Goal: Transaction & Acquisition: Purchase product/service

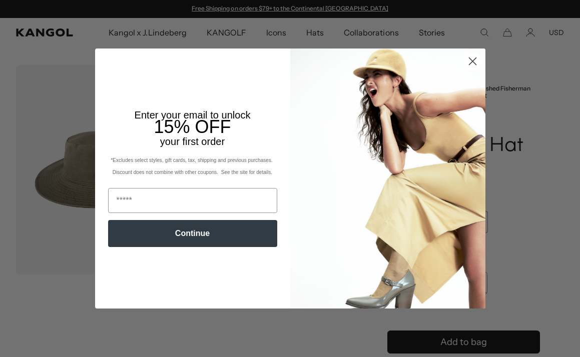
scroll to position [22, 0]
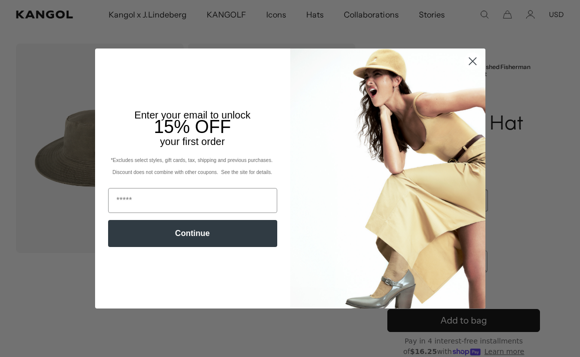
click at [474, 61] on circle "Close dialog" at bounding box center [472, 61] width 17 height 17
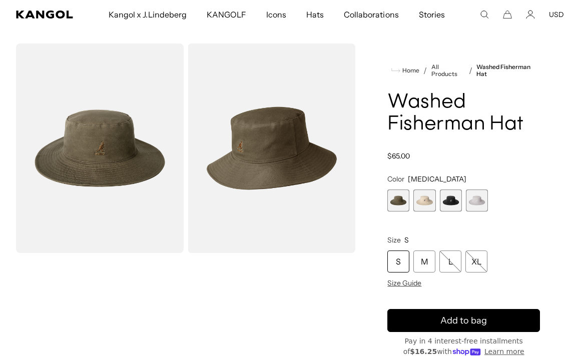
scroll to position [0, 206]
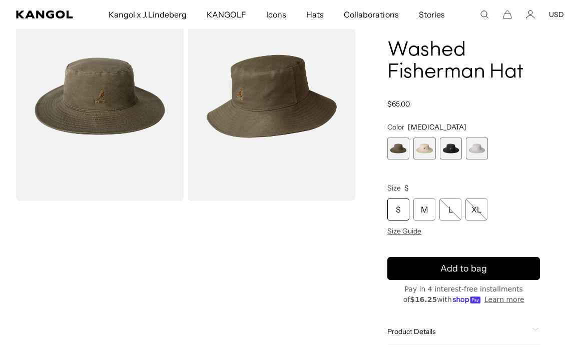
scroll to position [62, 0]
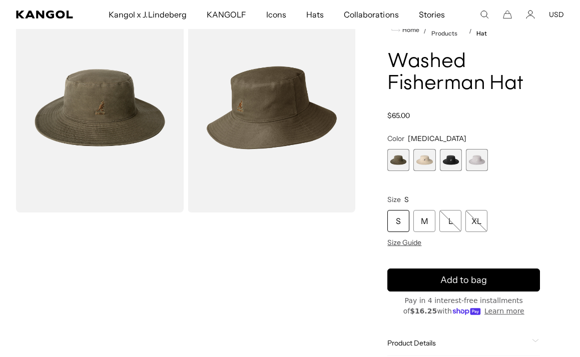
click at [422, 157] on span "2 of 4" at bounding box center [424, 160] width 22 height 22
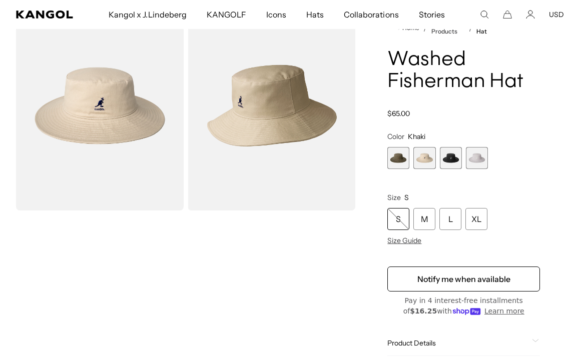
scroll to position [64, 0]
click at [395, 165] on span "1 of 4" at bounding box center [398, 159] width 22 height 22
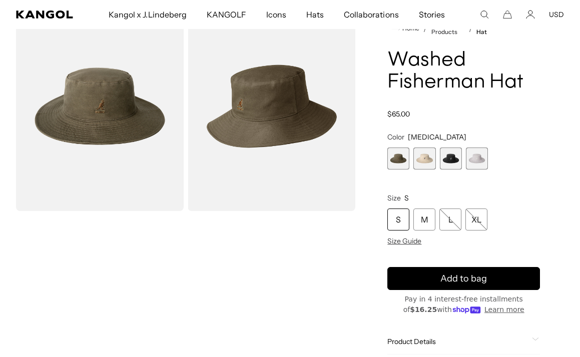
click at [413, 159] on span "2 of 4" at bounding box center [424, 159] width 22 height 22
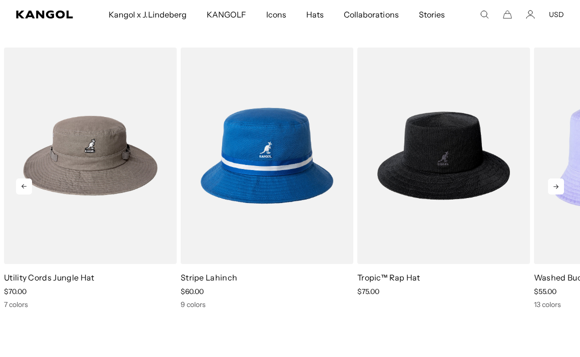
click at [558, 186] on icon at bounding box center [556, 187] width 16 height 16
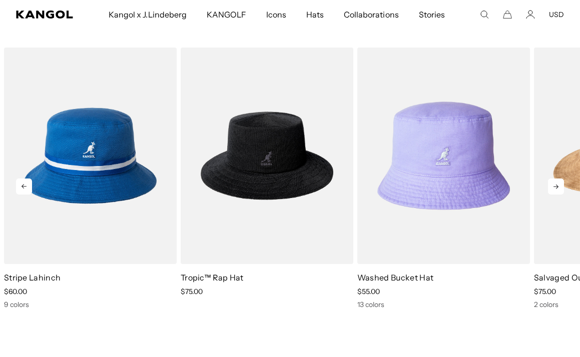
click at [558, 186] on icon at bounding box center [556, 187] width 16 height 16
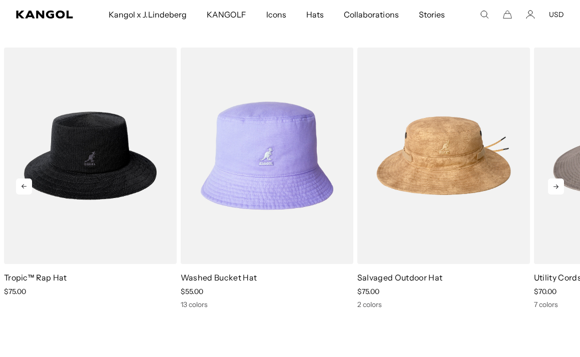
scroll to position [0, 206]
click at [558, 186] on icon at bounding box center [556, 187] width 16 height 16
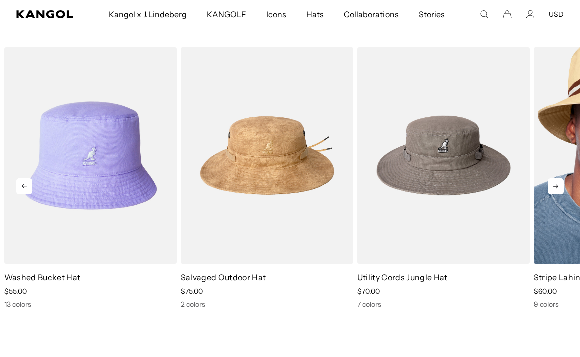
scroll to position [0, 0]
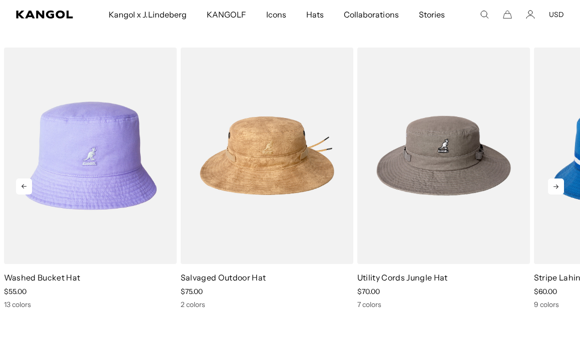
click at [560, 186] on icon at bounding box center [556, 187] width 16 height 16
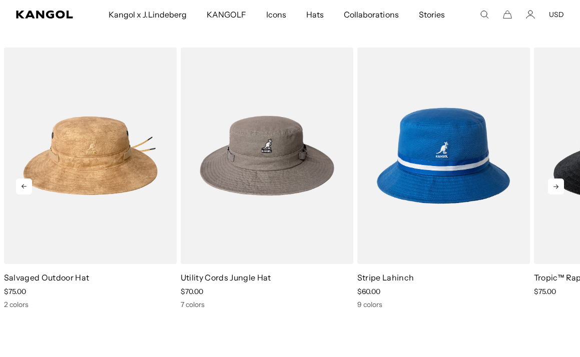
click at [560, 186] on icon at bounding box center [556, 187] width 16 height 16
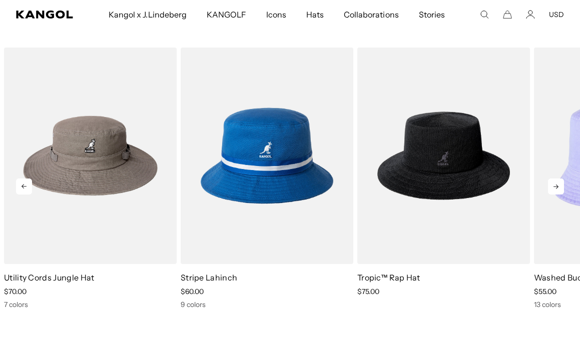
click at [560, 186] on icon at bounding box center [556, 187] width 16 height 16
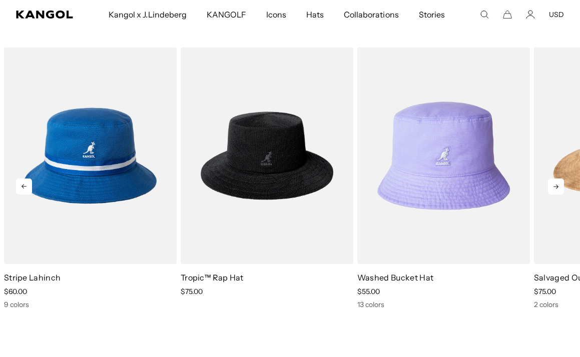
click at [560, 186] on icon at bounding box center [556, 187] width 16 height 16
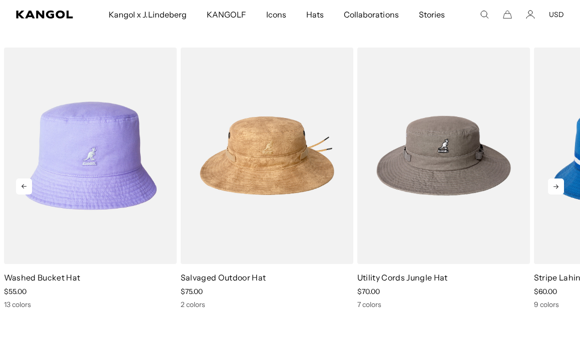
click at [560, 186] on icon at bounding box center [556, 187] width 16 height 16
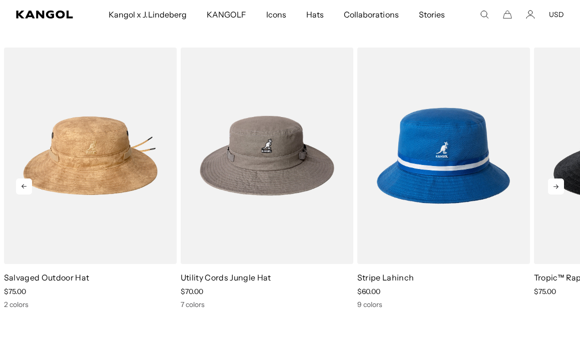
click at [560, 186] on icon at bounding box center [556, 187] width 16 height 16
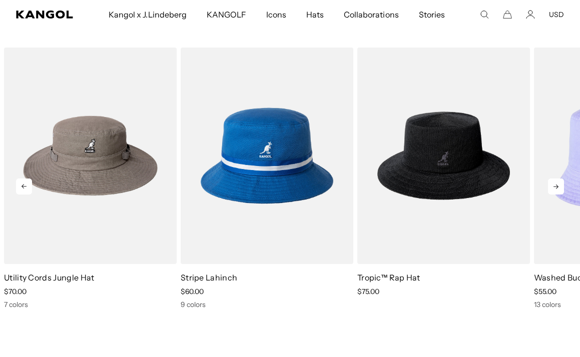
click at [560, 186] on icon at bounding box center [556, 187] width 16 height 16
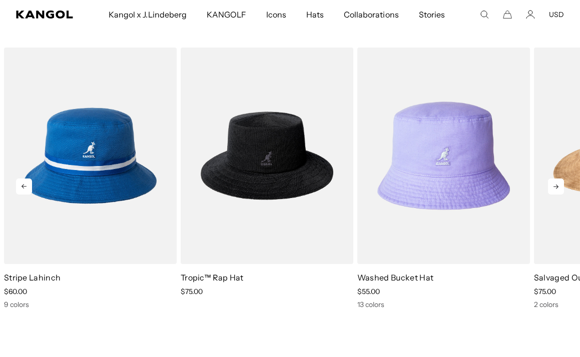
click at [560, 186] on icon at bounding box center [556, 187] width 16 height 16
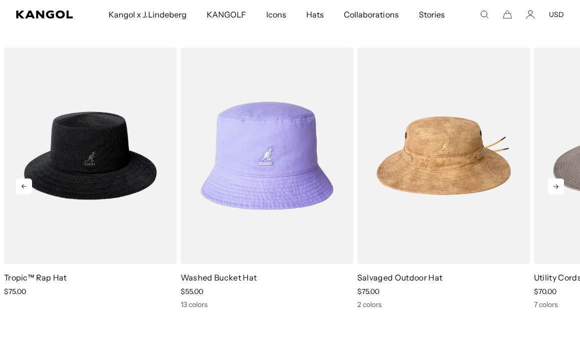
click at [560, 186] on icon at bounding box center [556, 187] width 16 height 16
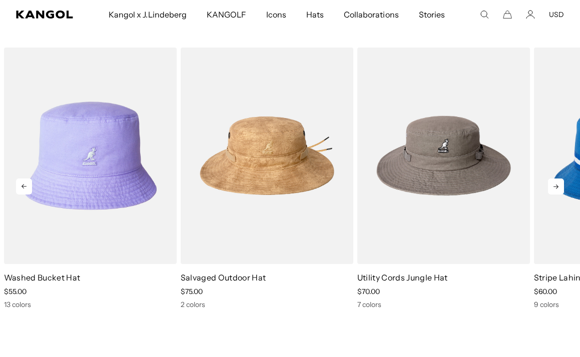
click at [560, 186] on icon at bounding box center [556, 187] width 16 height 16
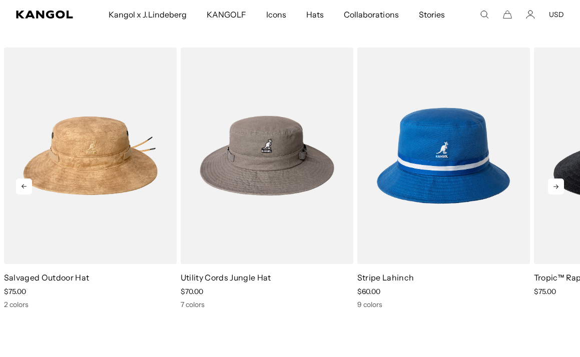
click at [560, 186] on icon at bounding box center [556, 187] width 16 height 16
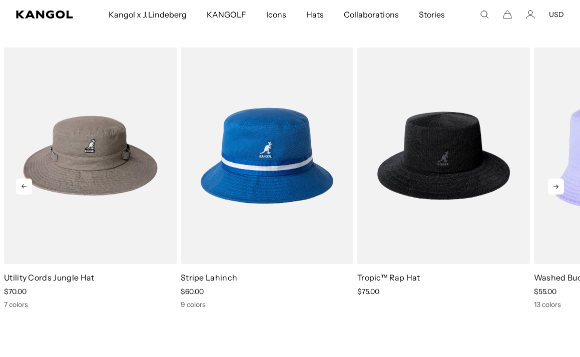
click at [560, 186] on icon at bounding box center [556, 187] width 16 height 16
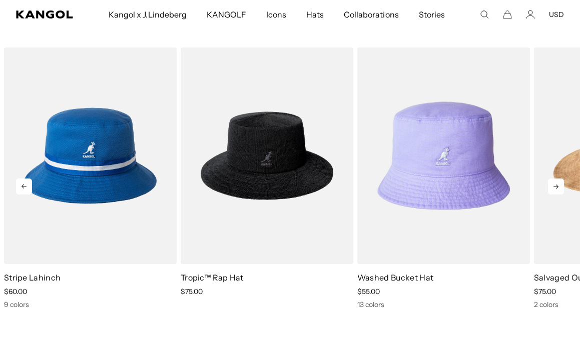
scroll to position [0, 0]
click at [560, 186] on icon at bounding box center [556, 187] width 16 height 16
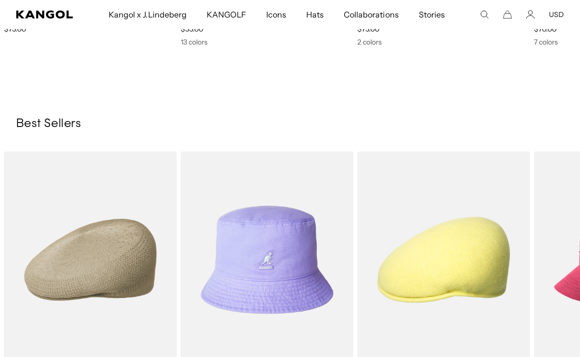
scroll to position [913, 0]
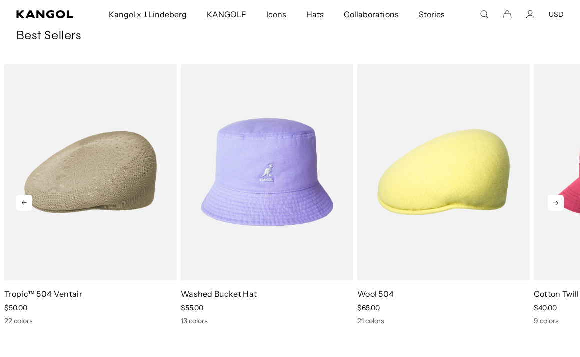
click at [555, 203] on icon at bounding box center [556, 203] width 16 height 16
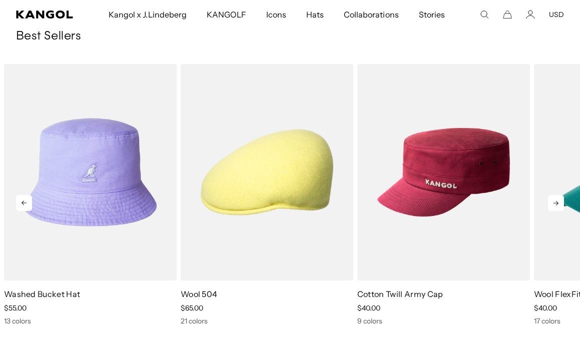
scroll to position [0, 206]
click at [555, 203] on icon at bounding box center [556, 203] width 16 height 16
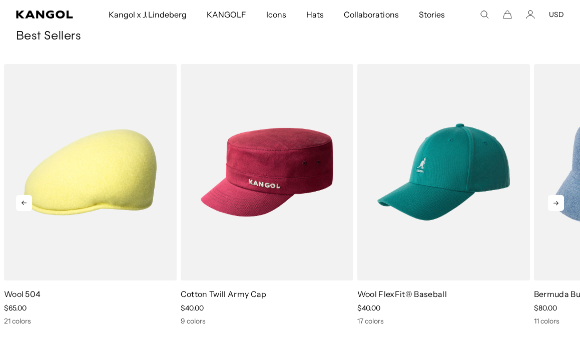
click at [555, 203] on icon at bounding box center [556, 203] width 16 height 16
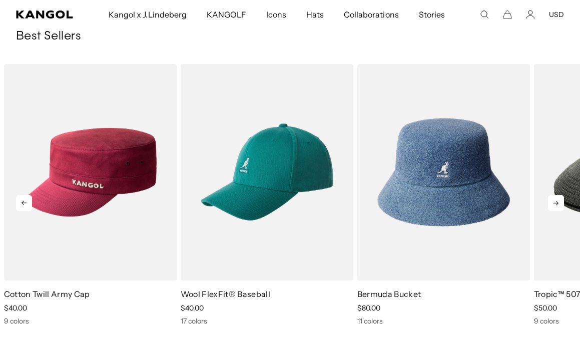
click at [555, 203] on icon at bounding box center [556, 203] width 16 height 16
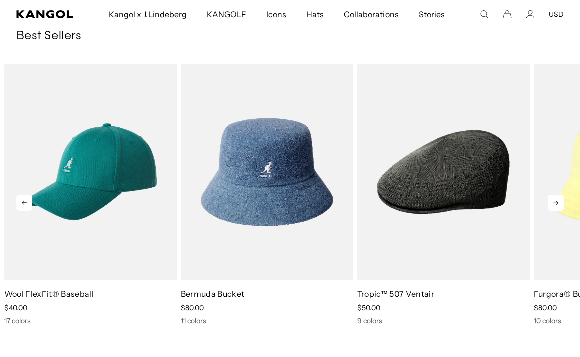
click at [555, 203] on icon at bounding box center [556, 203] width 16 height 16
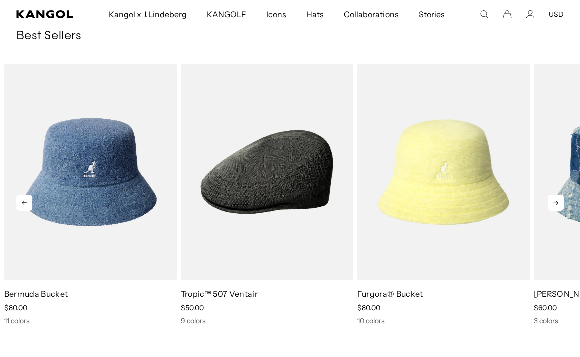
click at [555, 203] on icon at bounding box center [556, 203] width 16 height 16
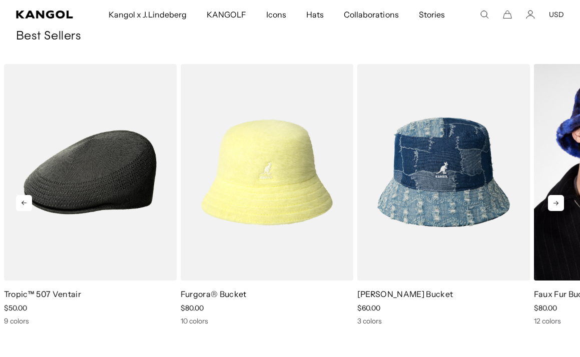
scroll to position [0, 0]
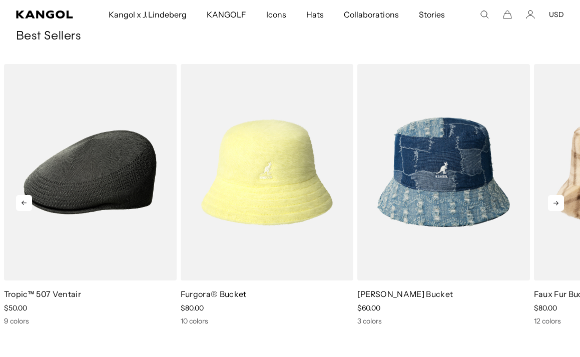
click at [560, 205] on icon at bounding box center [556, 203] width 16 height 16
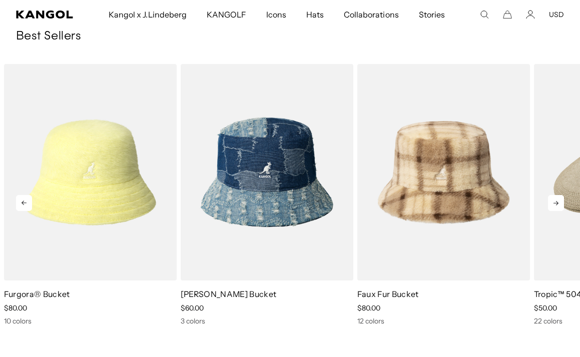
click at [560, 205] on icon at bounding box center [556, 203] width 16 height 16
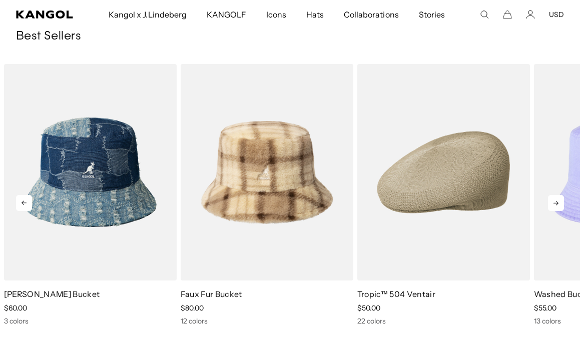
click at [560, 205] on icon at bounding box center [556, 203] width 16 height 16
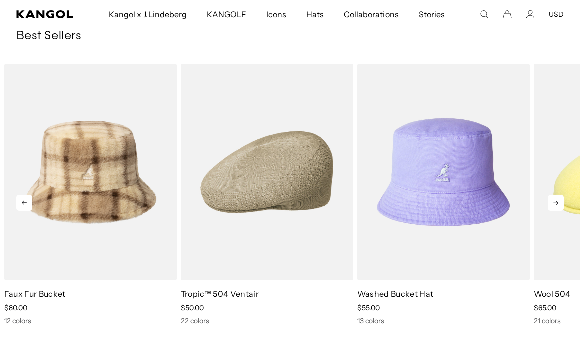
click at [560, 205] on icon at bounding box center [556, 203] width 16 height 16
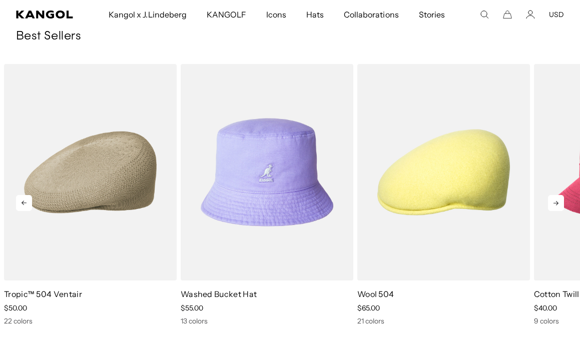
scroll to position [0, 206]
click at [560, 205] on icon at bounding box center [556, 203] width 16 height 16
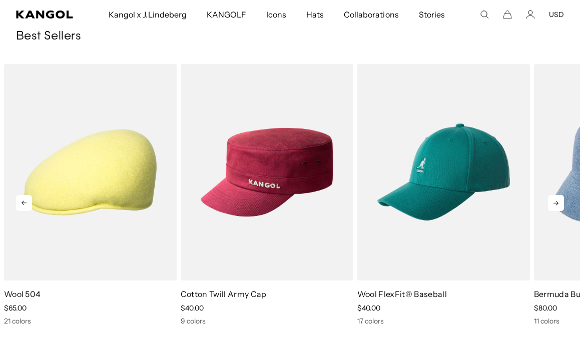
click at [560, 205] on icon at bounding box center [556, 203] width 16 height 16
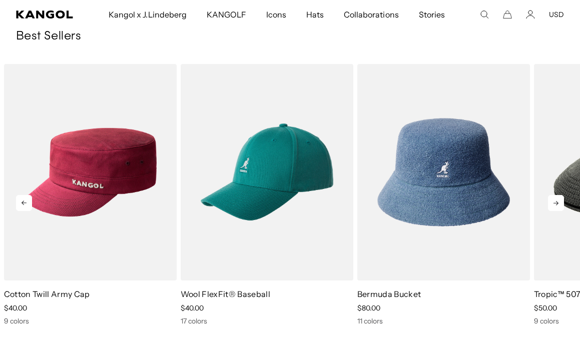
click at [560, 205] on icon at bounding box center [556, 203] width 16 height 16
